Goal: Transaction & Acquisition: Download file/media

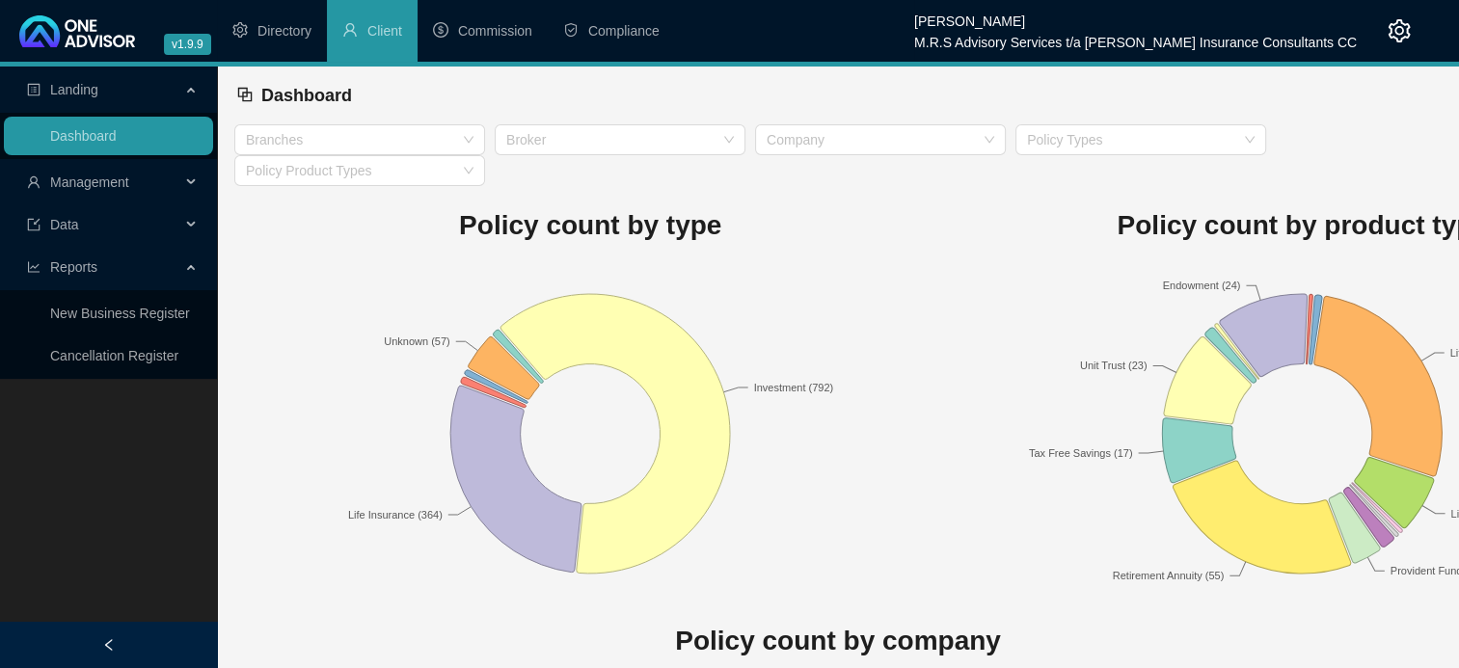
drag, startPoint x: 501, startPoint y: 27, endPoint x: 500, endPoint y: 15, distance: 11.6
click at [500, 23] on span "Commission" at bounding box center [495, 30] width 74 height 15
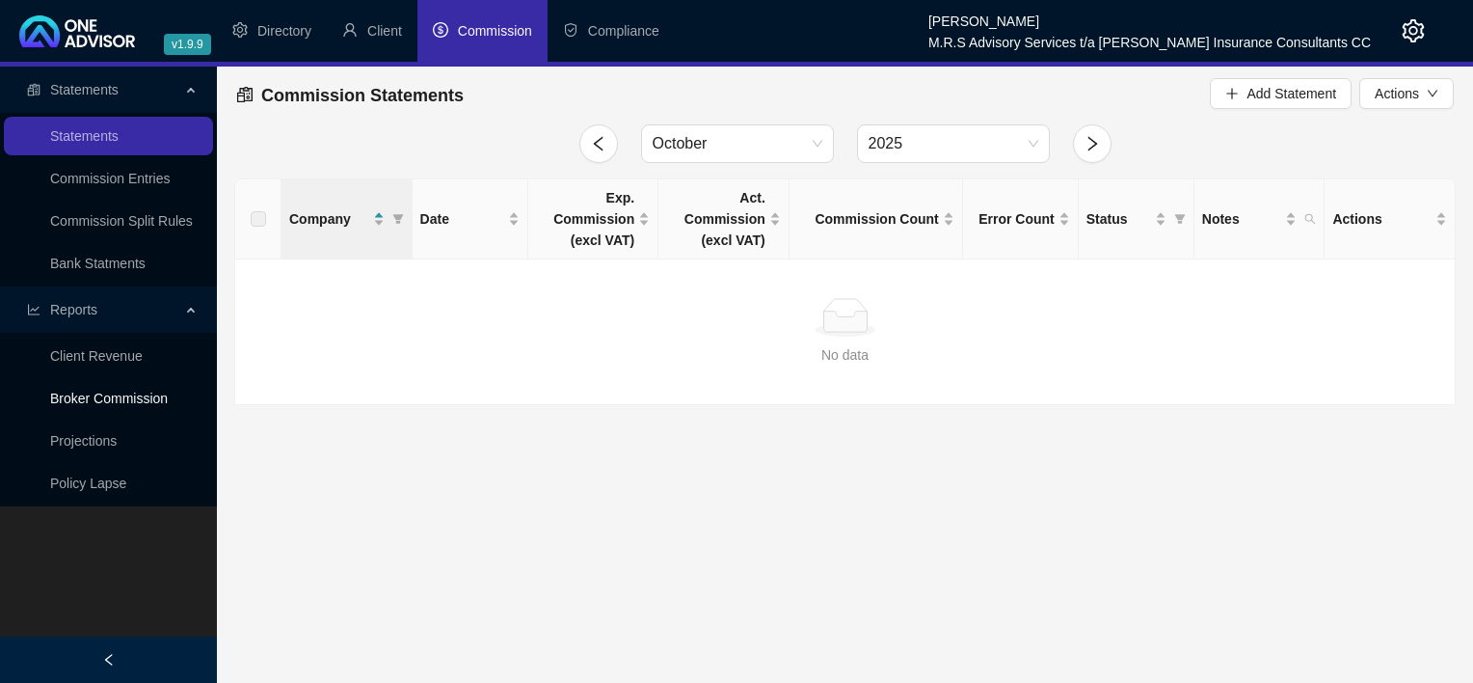
click at [148, 396] on link "Broker Commission" at bounding box center [109, 398] width 118 height 15
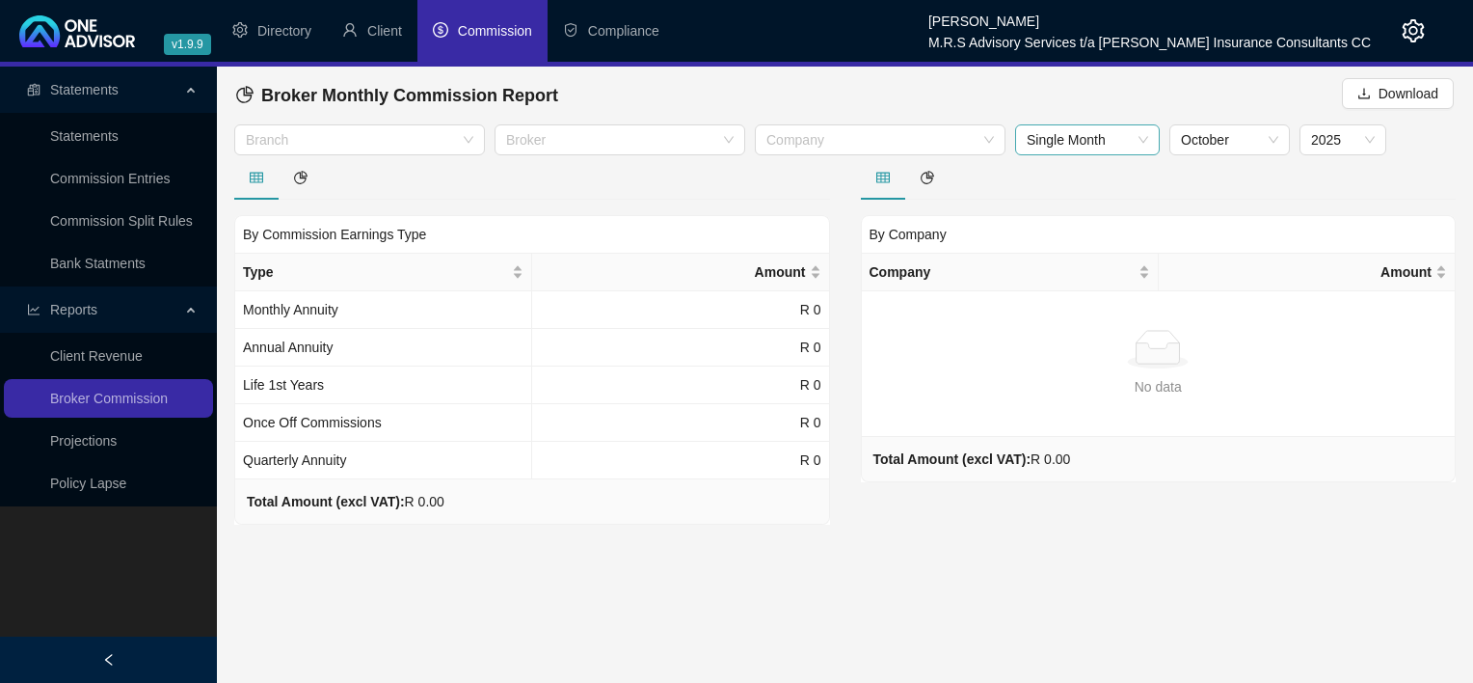
click at [1129, 144] on span "Single Month" at bounding box center [1087, 139] width 121 height 29
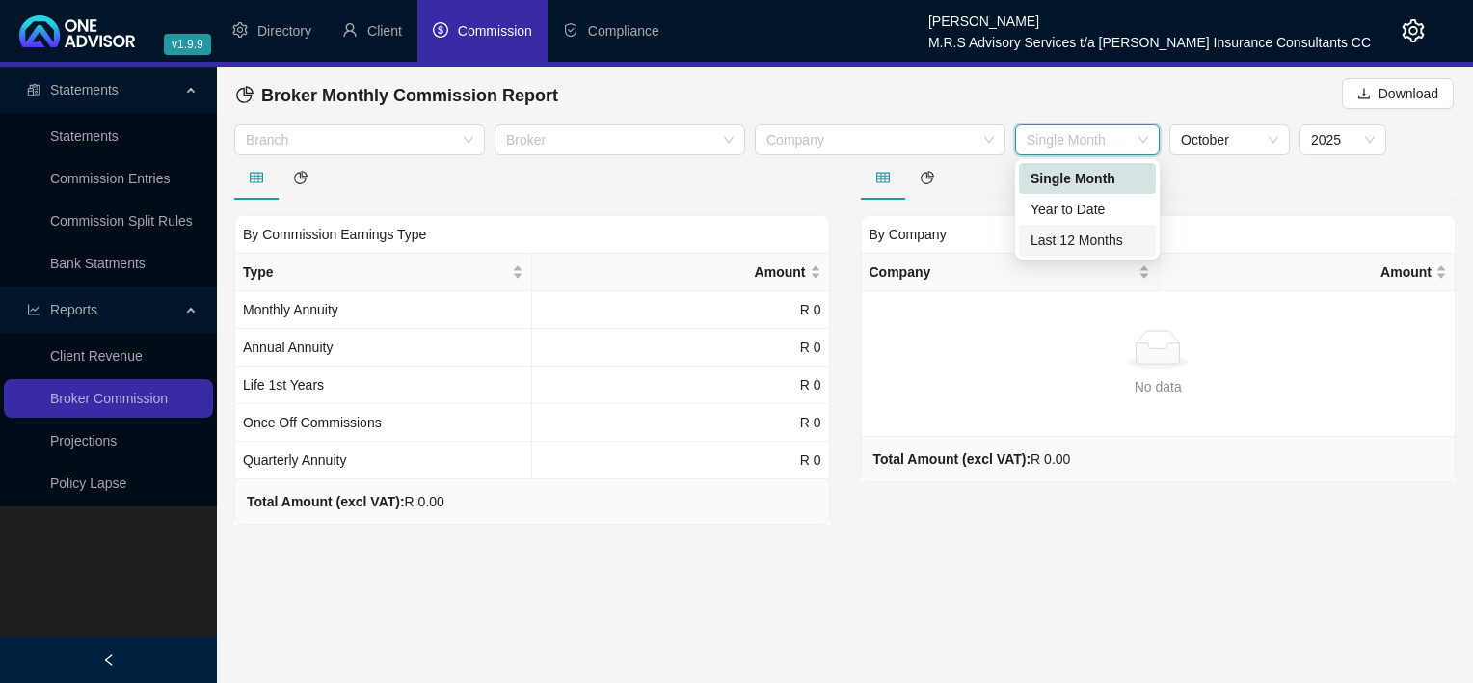
click at [1083, 238] on div "Last 12 Months" at bounding box center [1088, 239] width 114 height 21
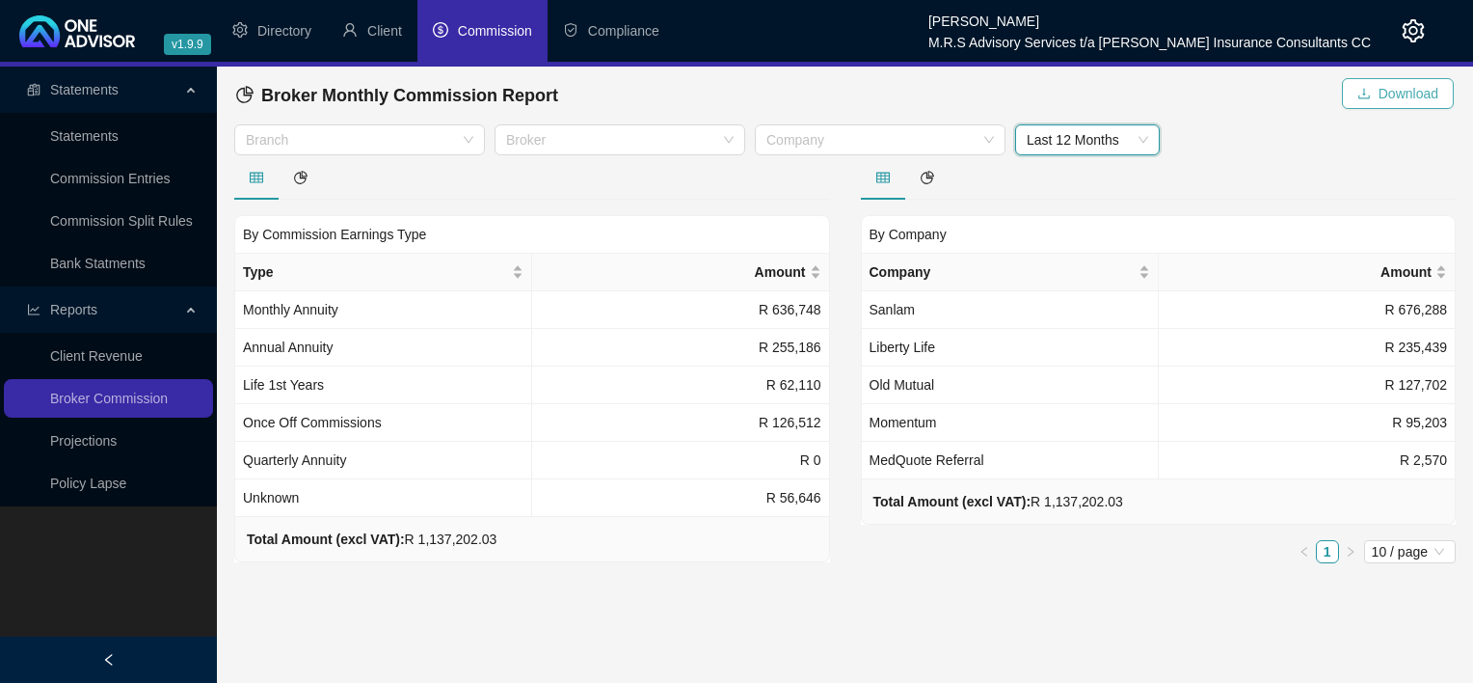
click at [1405, 96] on span "Download" at bounding box center [1409, 93] width 60 height 21
